Goal: Task Accomplishment & Management: Manage account settings

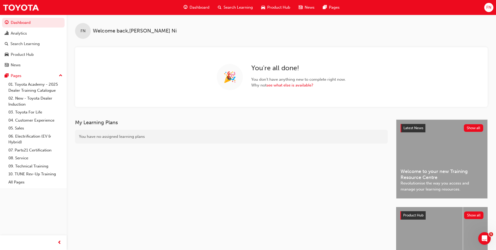
click at [490, 8] on span "FN" at bounding box center [489, 7] width 5 height 6
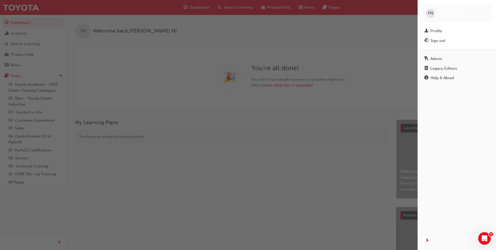
click at [438, 41] on div "Sign out" at bounding box center [438, 41] width 15 height 6
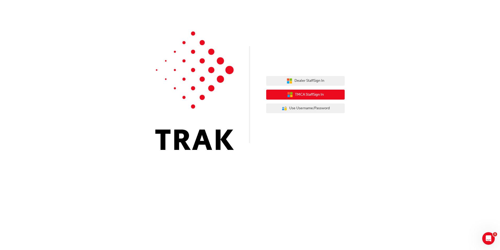
click at [303, 97] on span "TMCA Staff Sign In" at bounding box center [309, 95] width 29 height 6
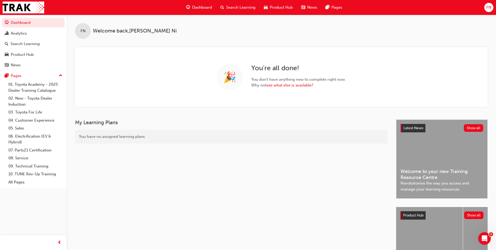
click at [484, 8] on div "FN" at bounding box center [488, 7] width 9 height 9
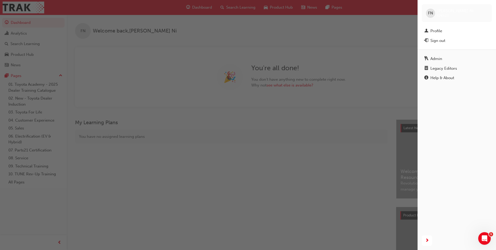
drag, startPoint x: 440, startPoint y: 38, endPoint x: 436, endPoint y: 40, distance: 3.9
click at [440, 38] on div "Sign out" at bounding box center [438, 41] width 15 height 6
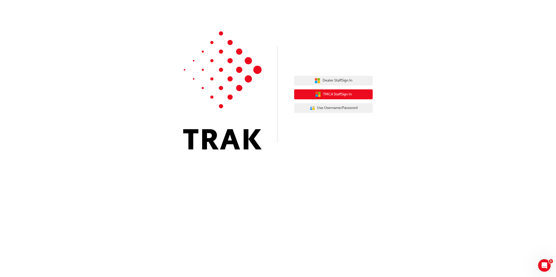
click at [346, 95] on span "TMCA Staff Sign In" at bounding box center [337, 95] width 29 height 6
